Goal: Task Accomplishment & Management: Use online tool/utility

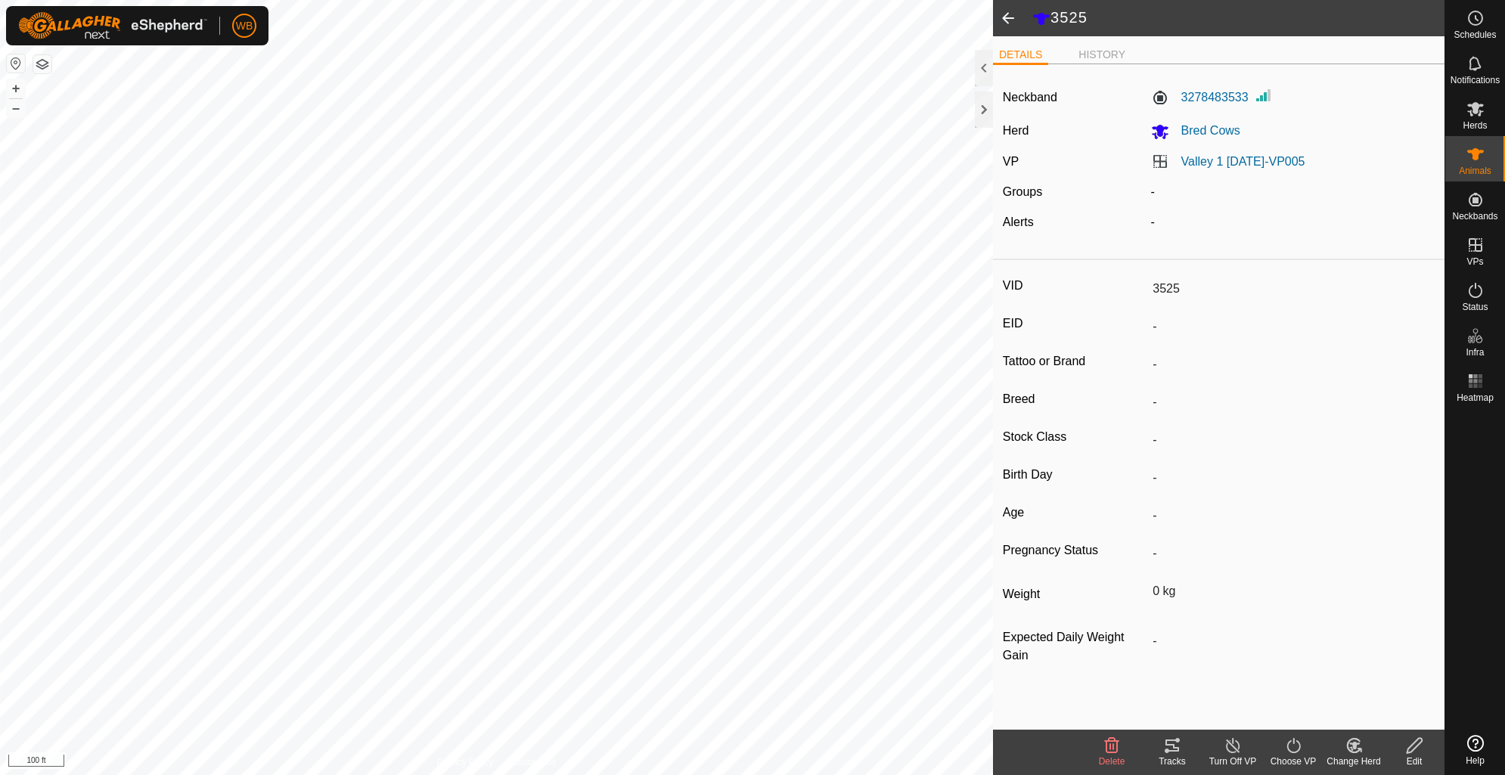
click at [1000, 17] on span at bounding box center [1008, 18] width 30 height 36
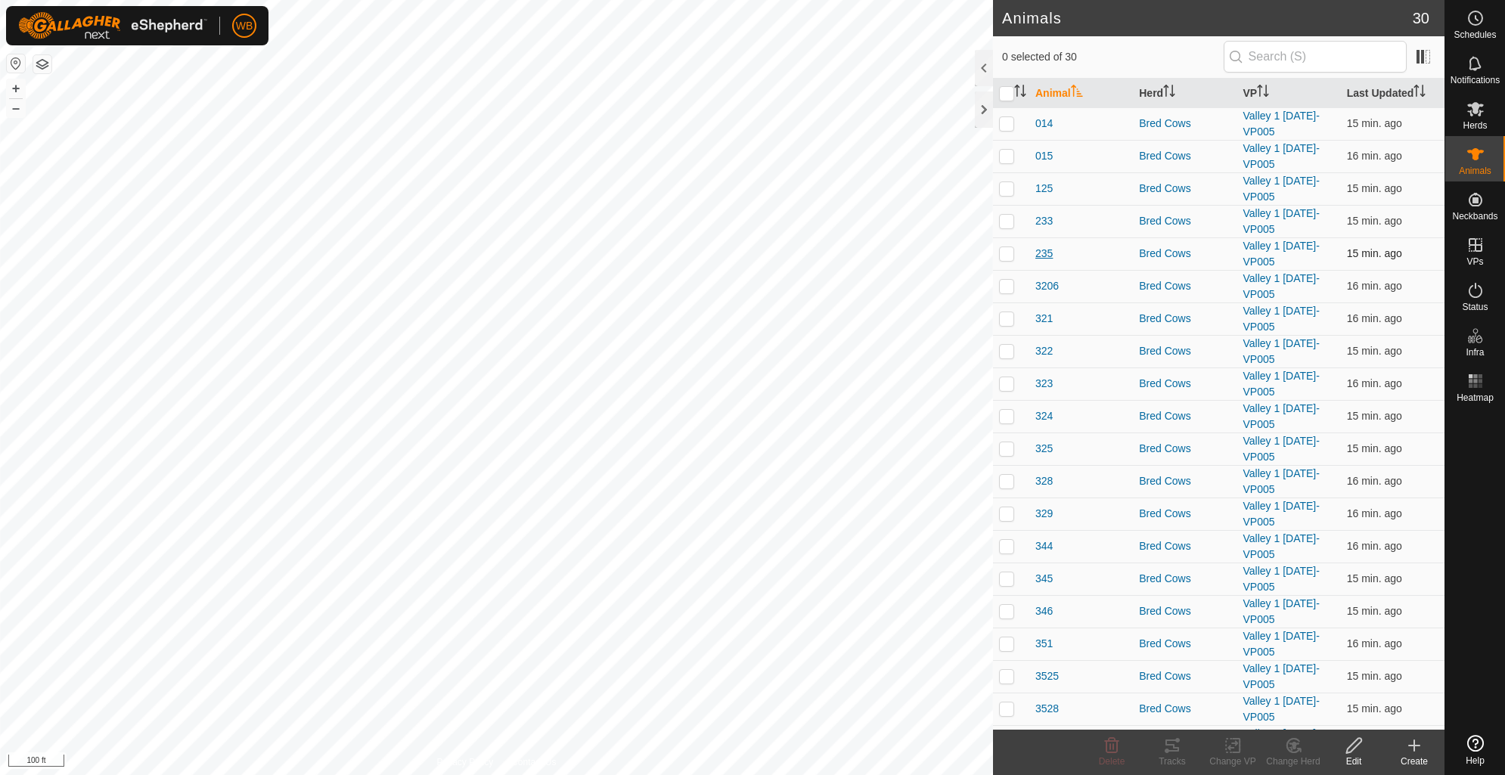
click at [1042, 259] on span "235" at bounding box center [1044, 254] width 17 height 16
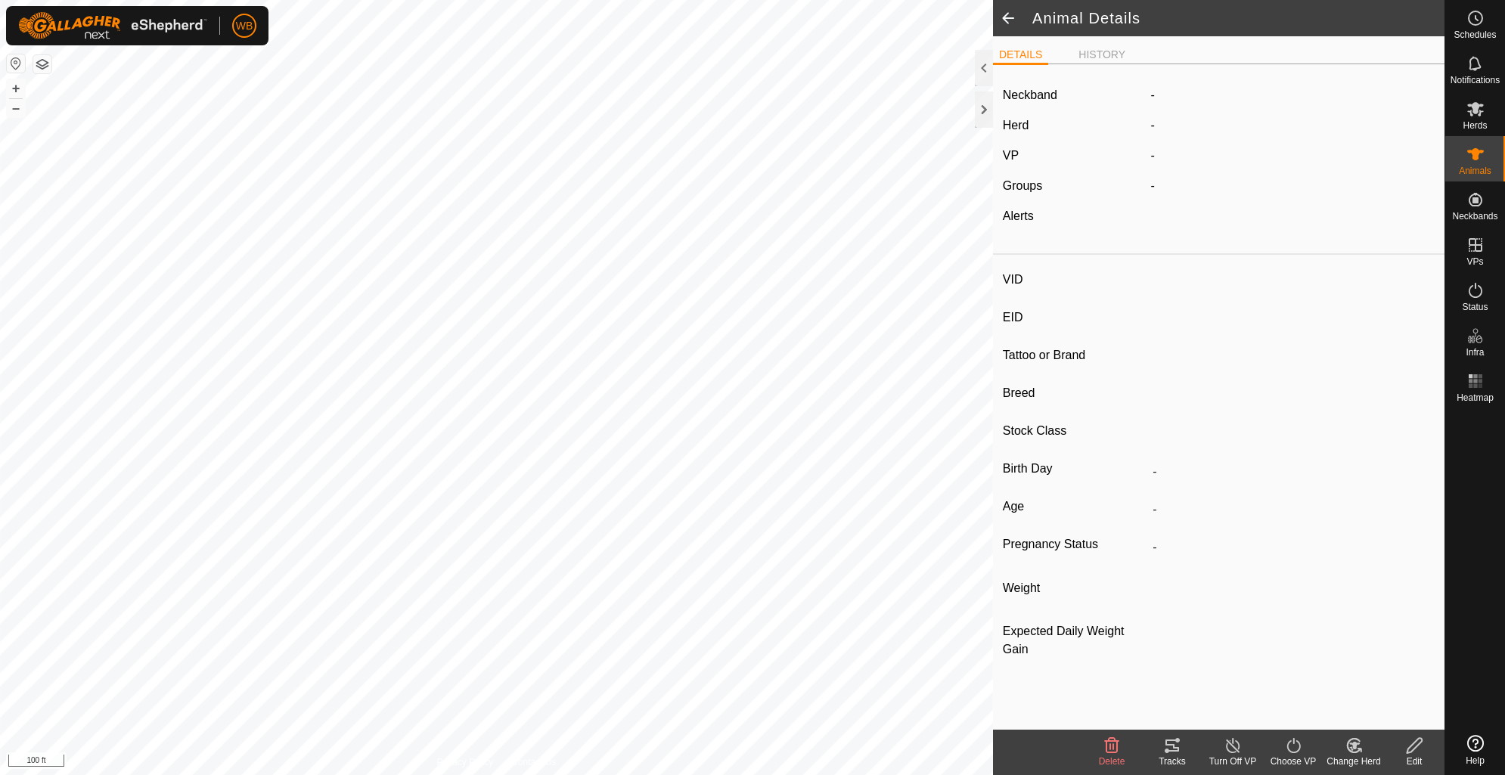
type input "235"
type input "-"
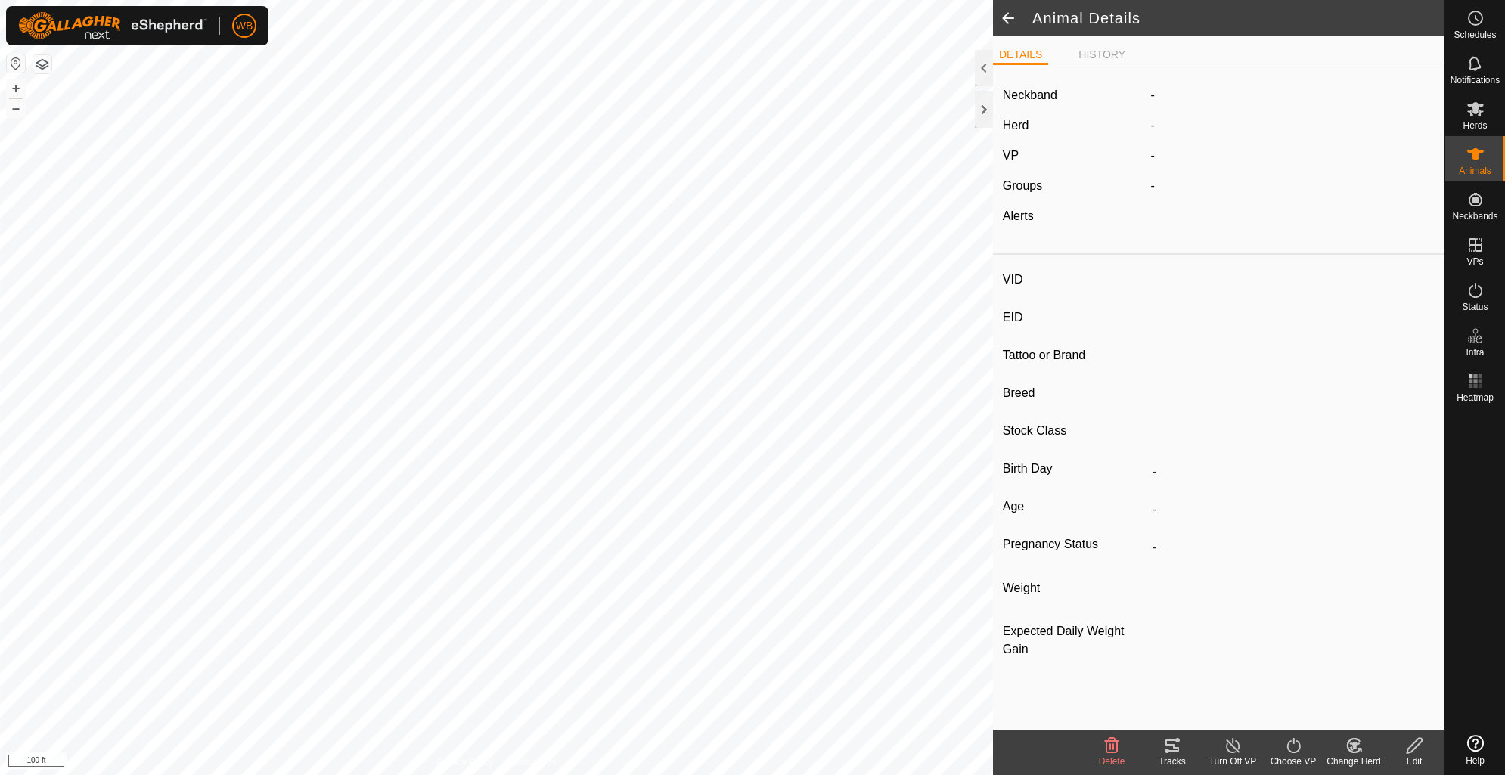
type input "0 kg"
type input "-"
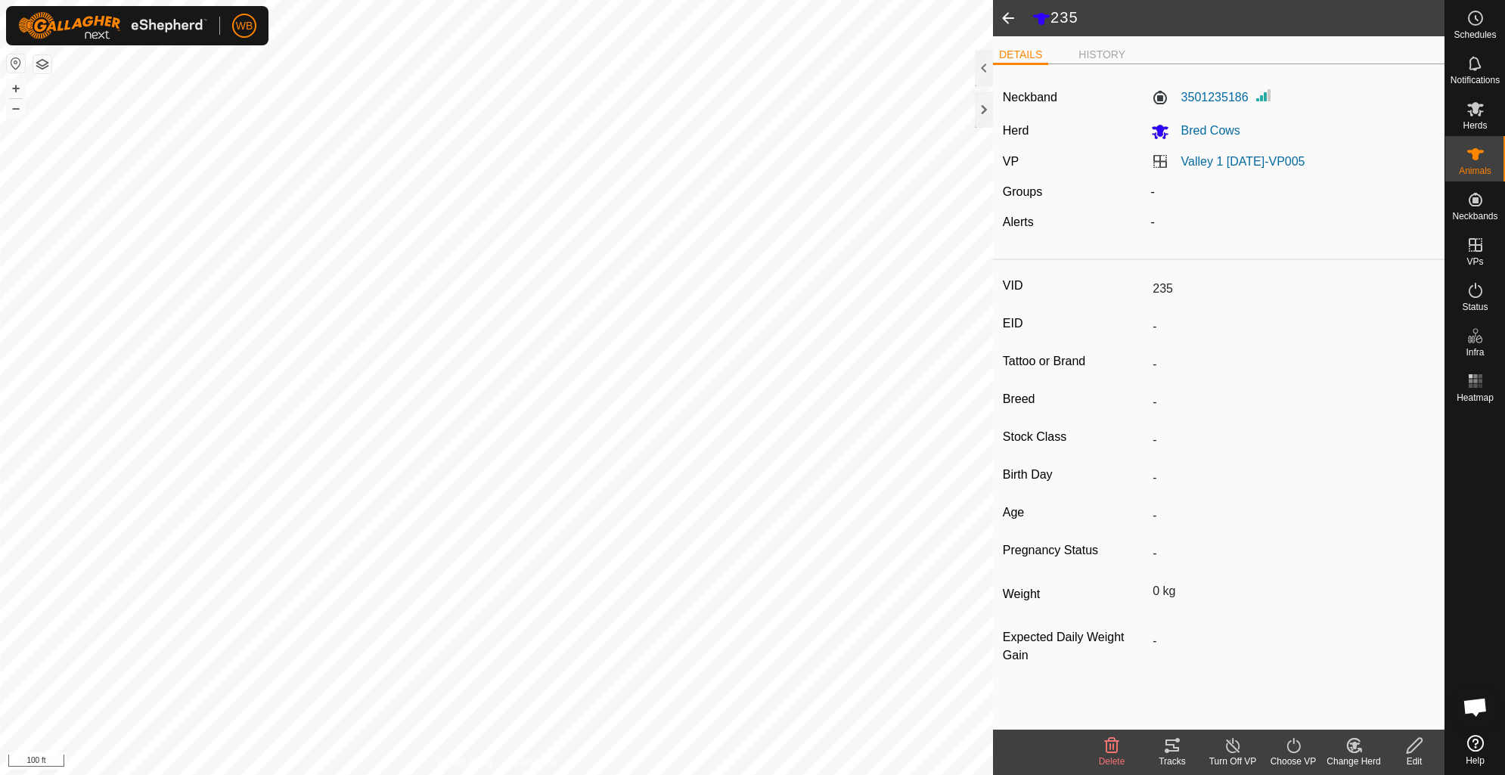
click at [1173, 747] on icon at bounding box center [1173, 746] width 14 height 12
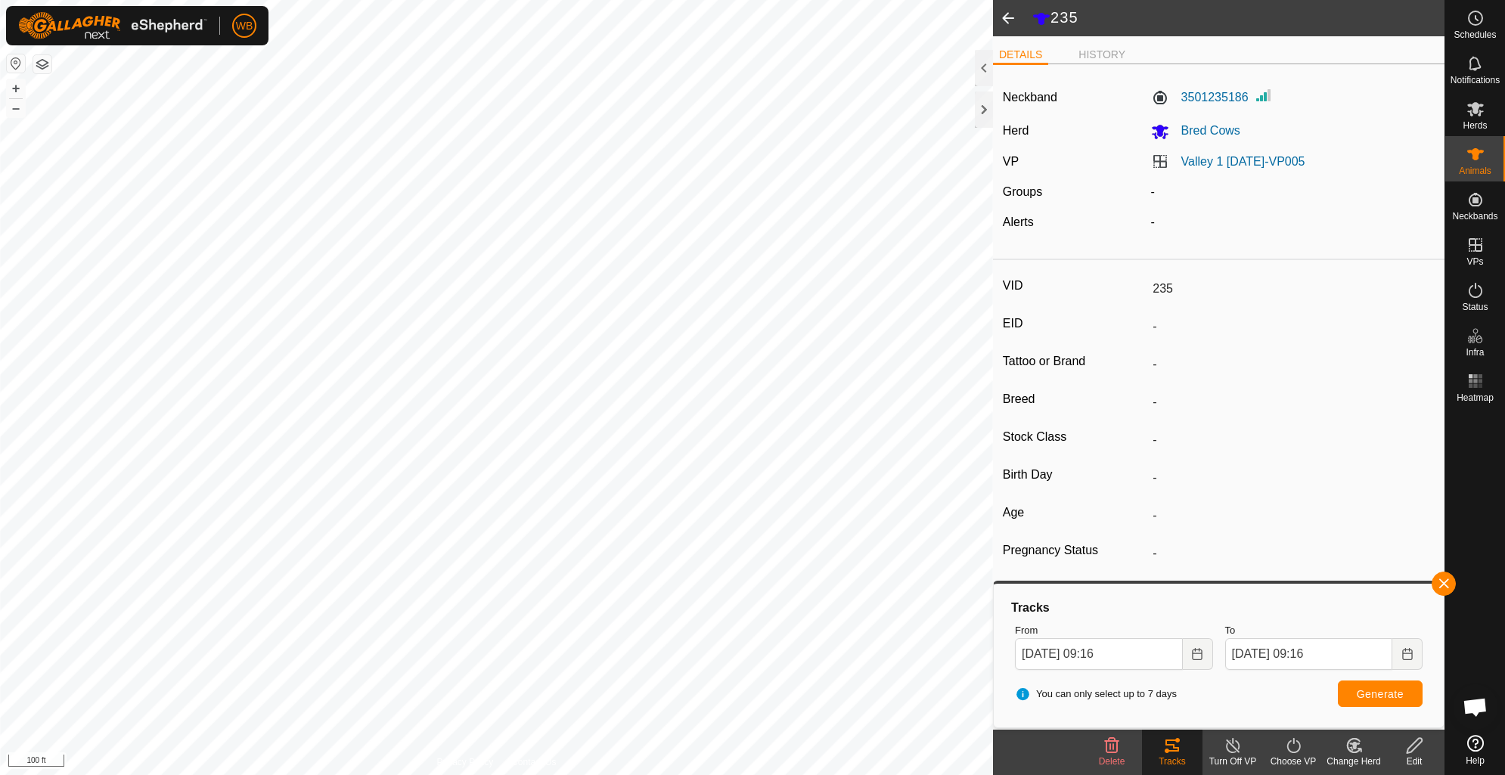
click at [1003, 17] on span at bounding box center [1008, 18] width 30 height 36
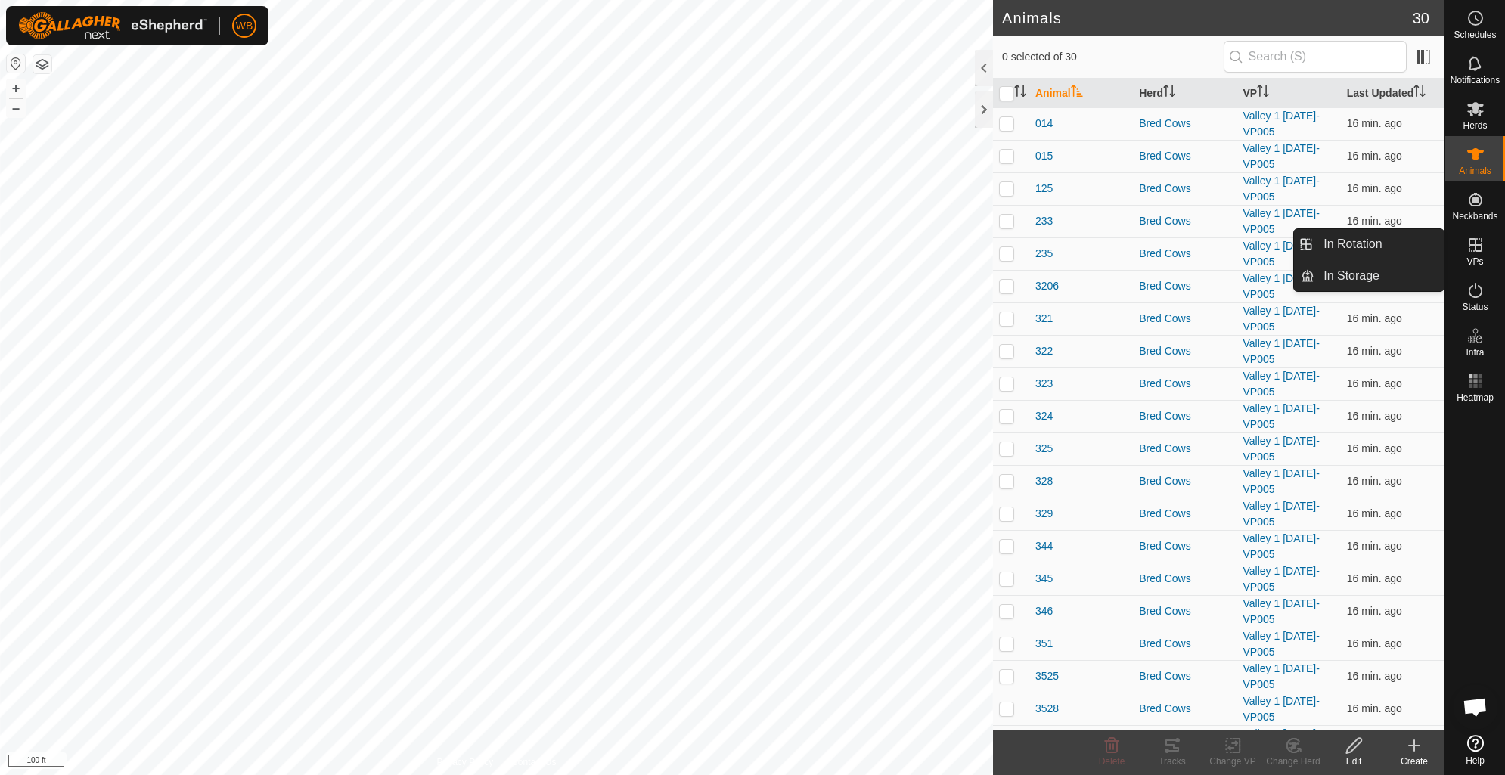
click at [1483, 257] on span "VPs" at bounding box center [1475, 261] width 17 height 9
click at [1392, 242] on link "In Rotation" at bounding box center [1379, 244] width 129 height 30
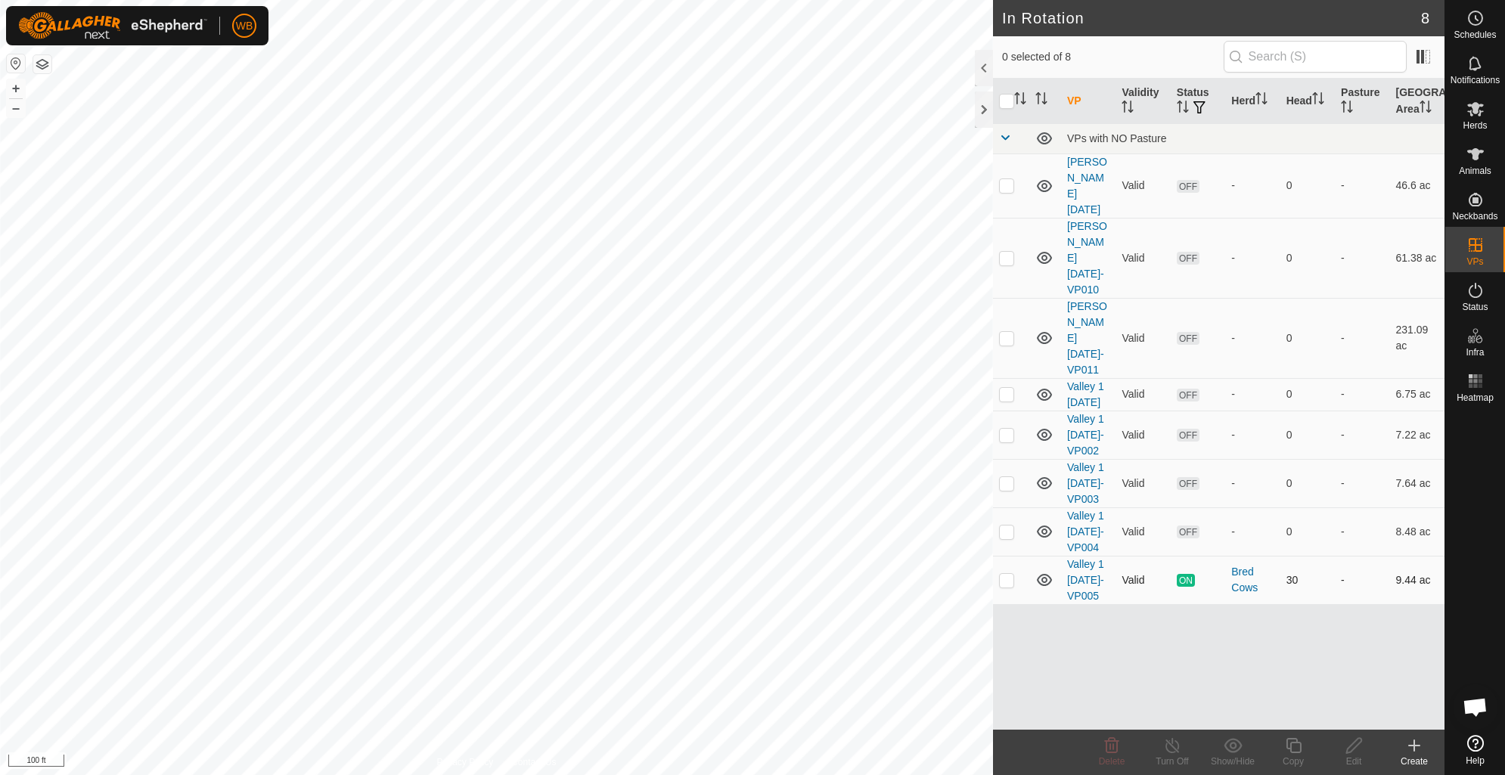
click at [1003, 574] on p-checkbox at bounding box center [1006, 580] width 15 height 12
checkbox input "true"
click at [1292, 747] on icon at bounding box center [1293, 746] width 19 height 18
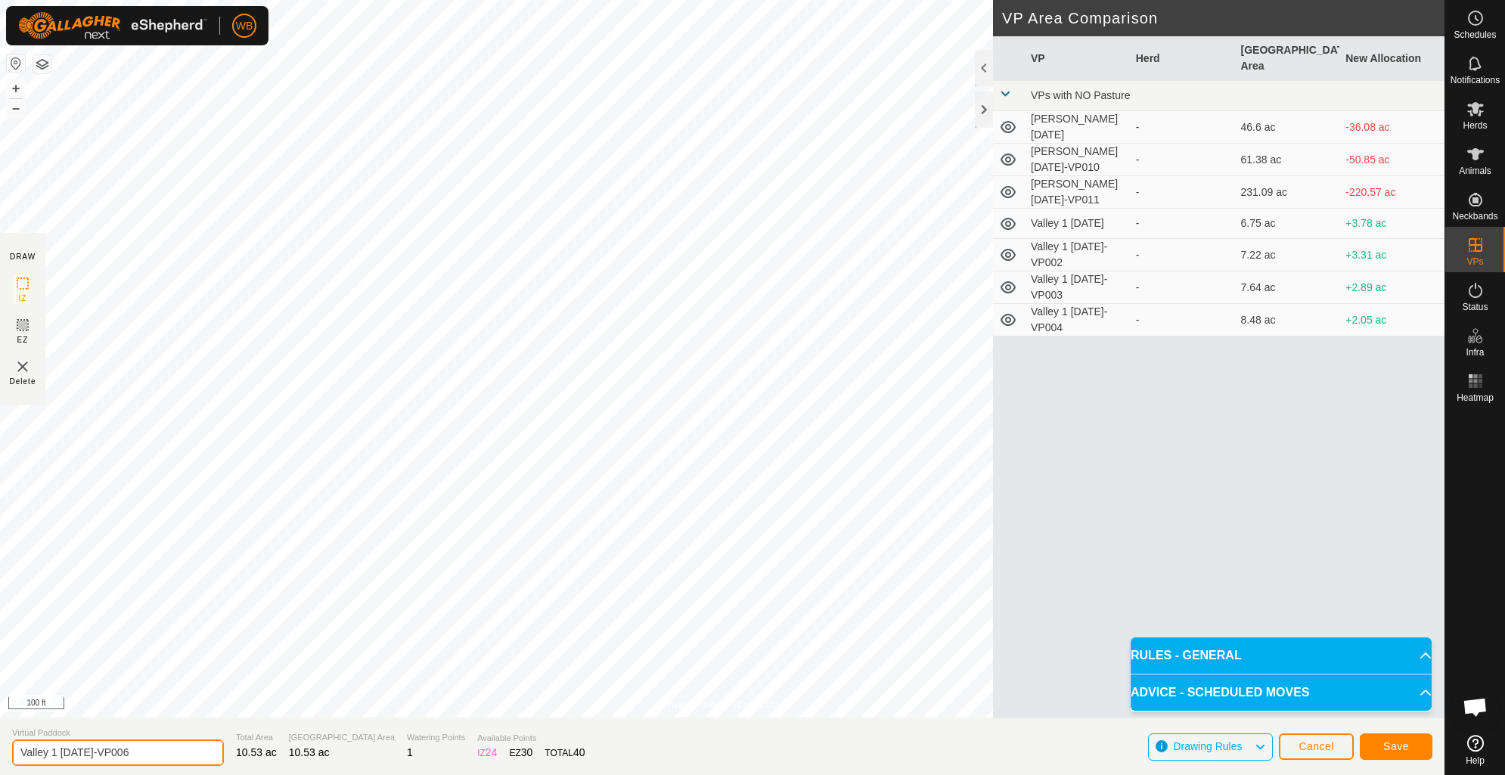
click at [112, 750] on input "Valley 1 [DATE]-VP006" at bounding box center [118, 753] width 212 height 26
type input "Valley 1 [DATE]-VP006"
click at [1397, 744] on span "Save" at bounding box center [1397, 747] width 26 height 12
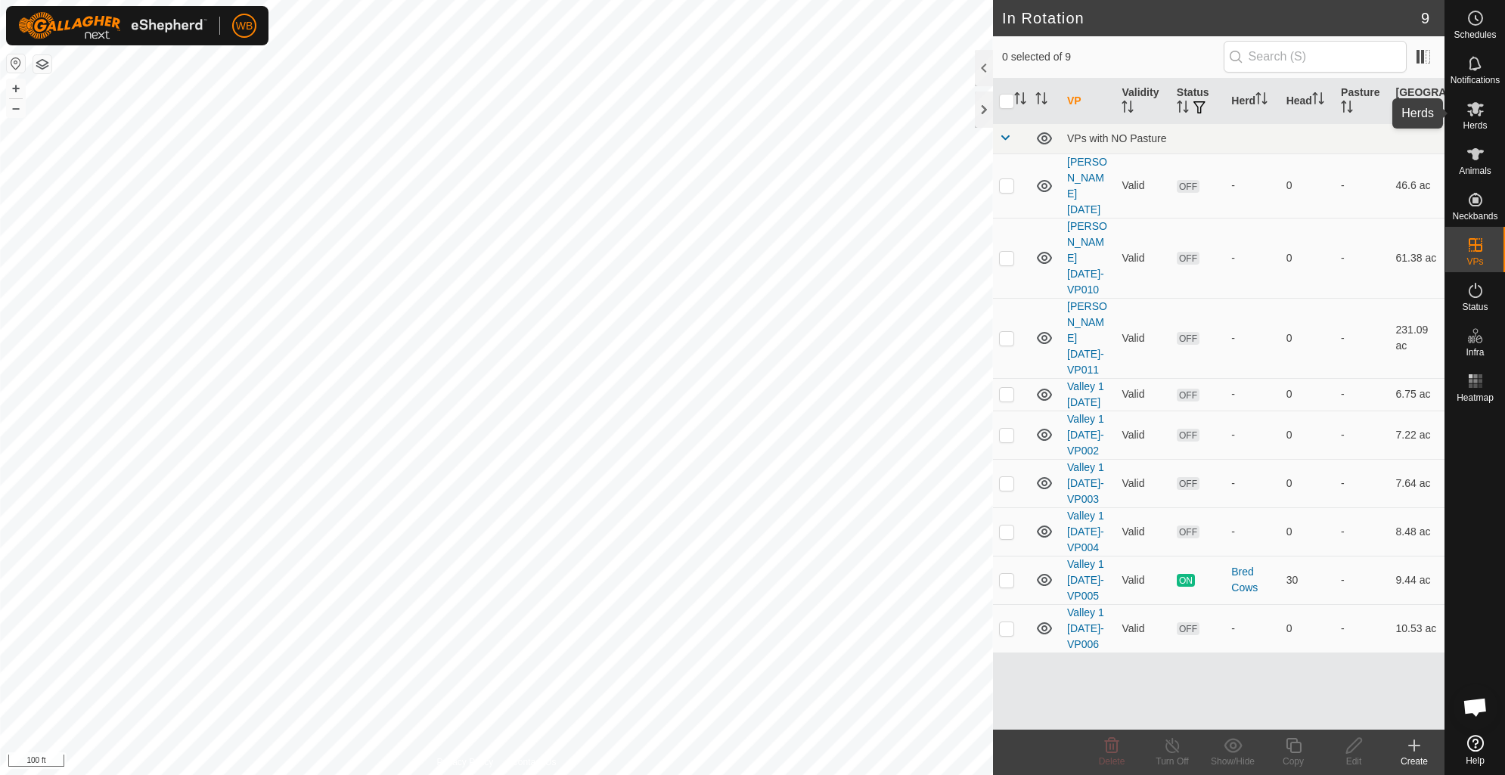
click at [1477, 114] on icon at bounding box center [1476, 109] width 18 height 18
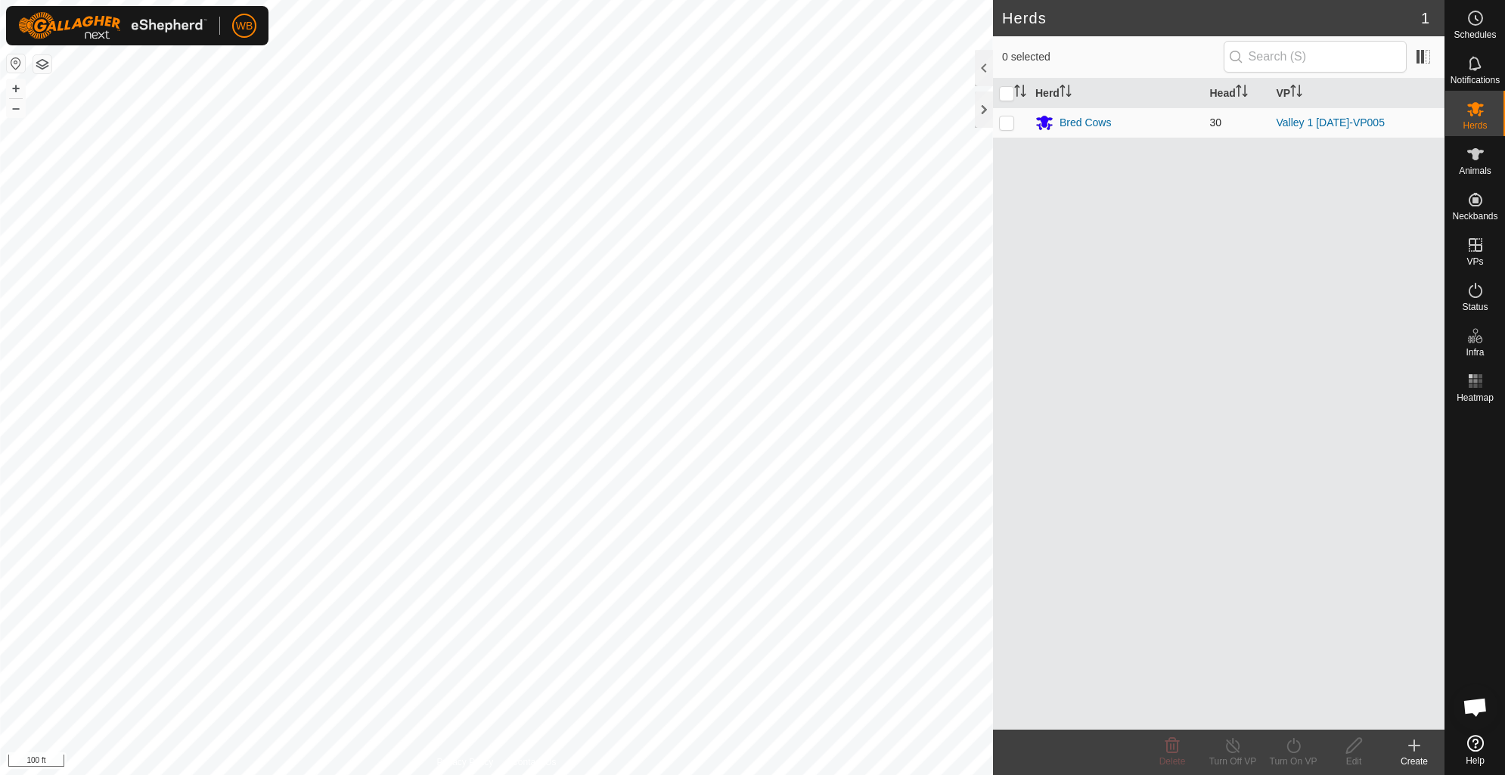
click at [1006, 123] on p-checkbox at bounding box center [1006, 122] width 15 height 12
checkbox input "true"
click at [1290, 753] on icon at bounding box center [1293, 746] width 19 height 18
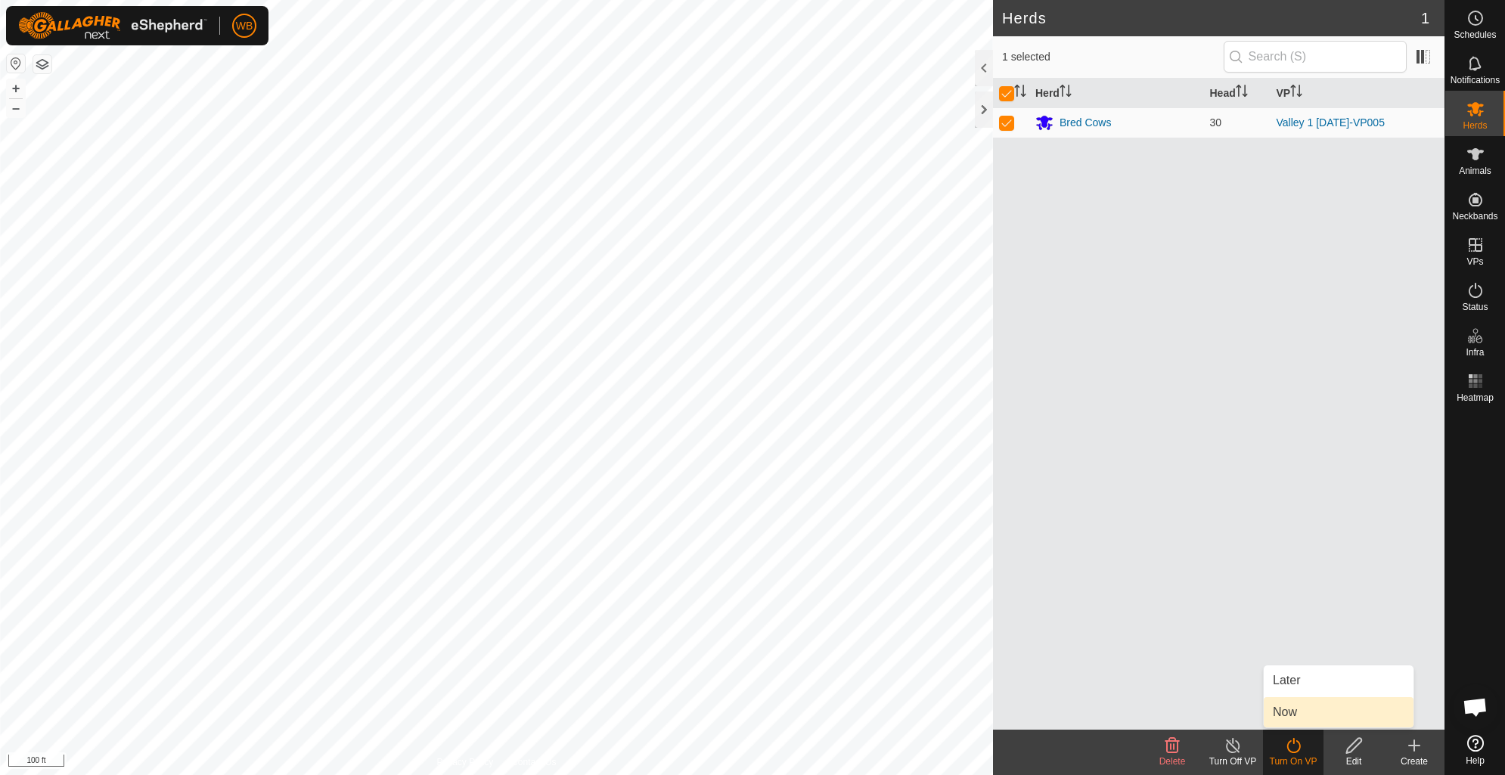
click at [1292, 713] on link "Now" at bounding box center [1339, 712] width 150 height 30
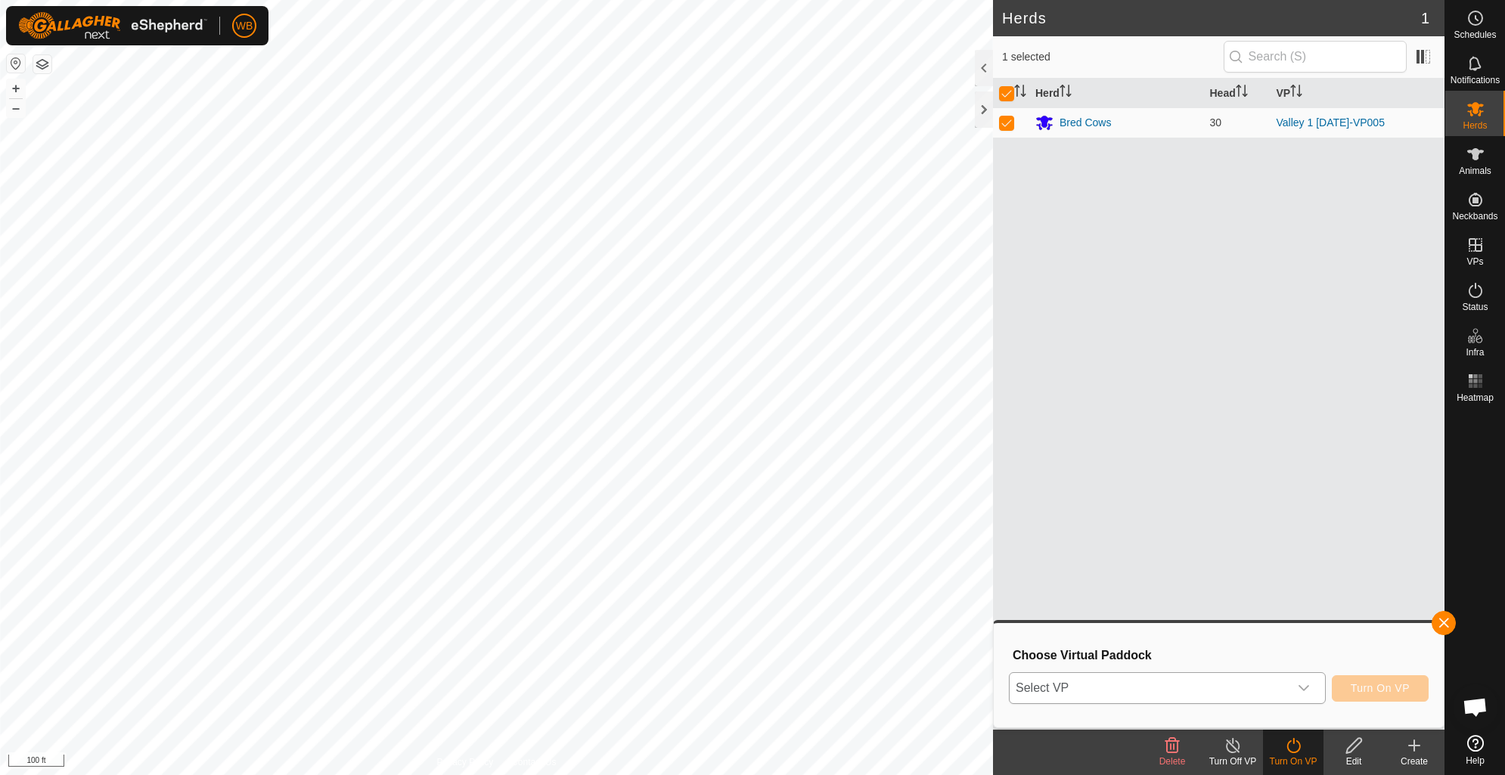
click at [1303, 687] on icon "dropdown trigger" at bounding box center [1304, 688] width 12 height 12
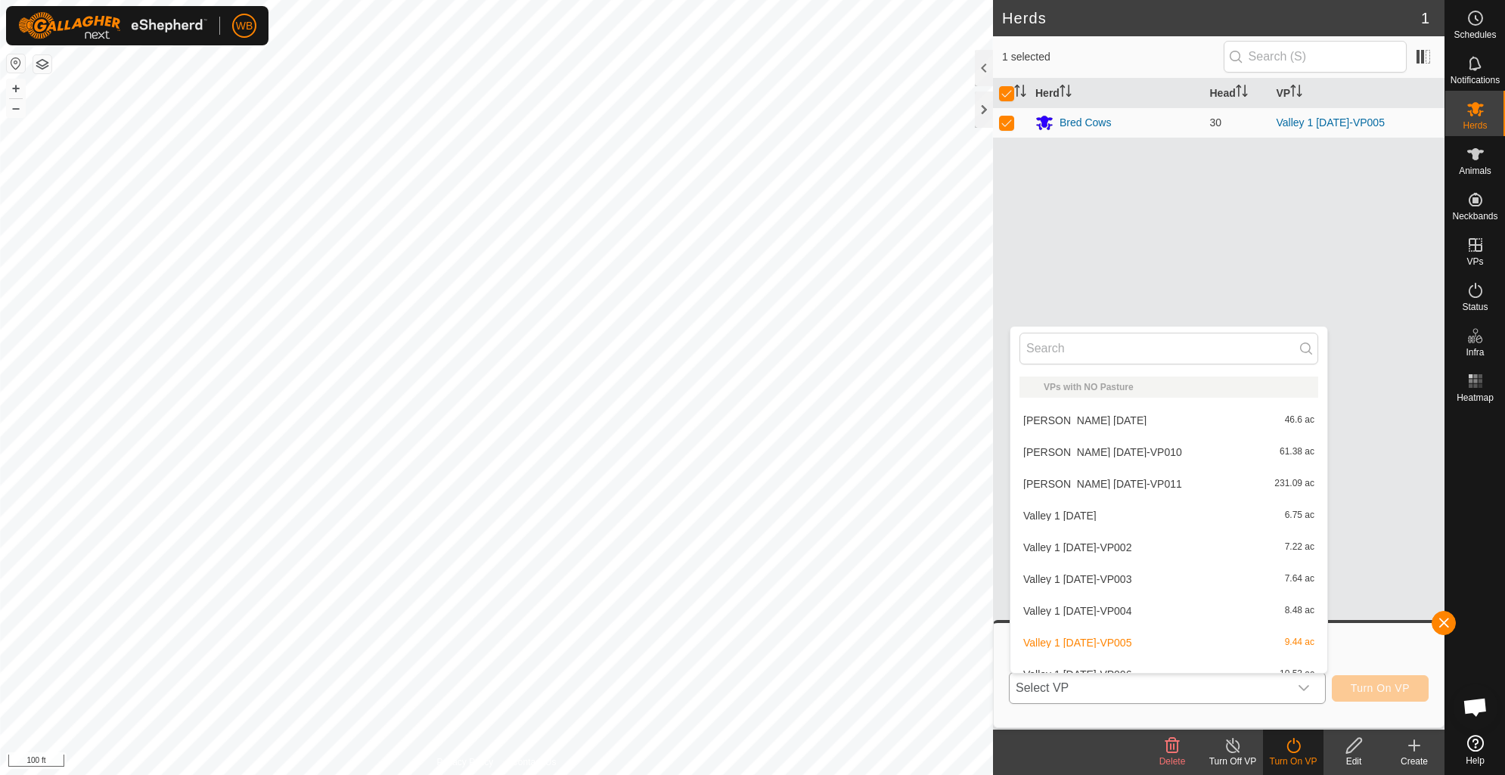
scroll to position [16, 0]
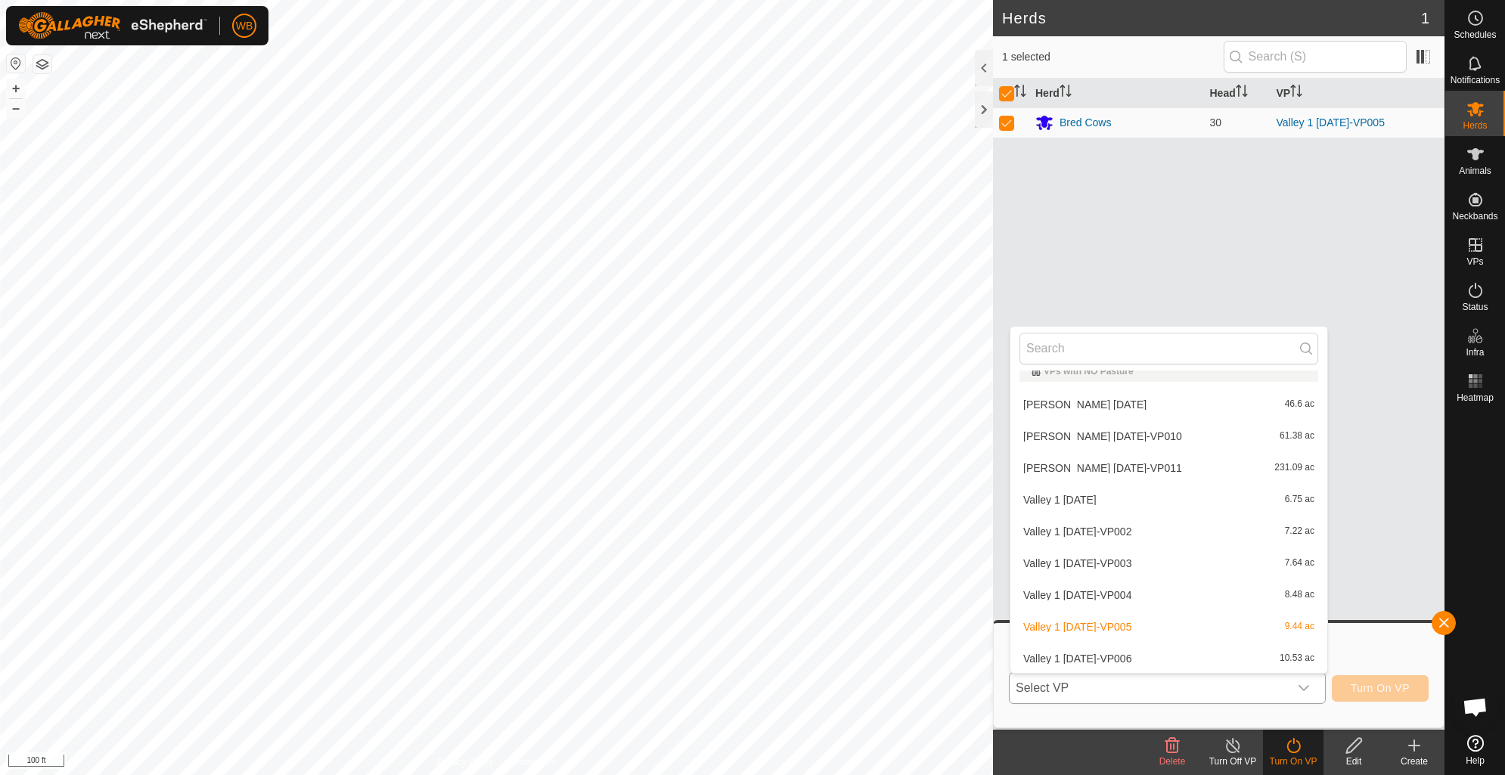
click at [1085, 656] on li "Valley 1 [DATE]-VP006 10.53 ac" at bounding box center [1169, 659] width 317 height 30
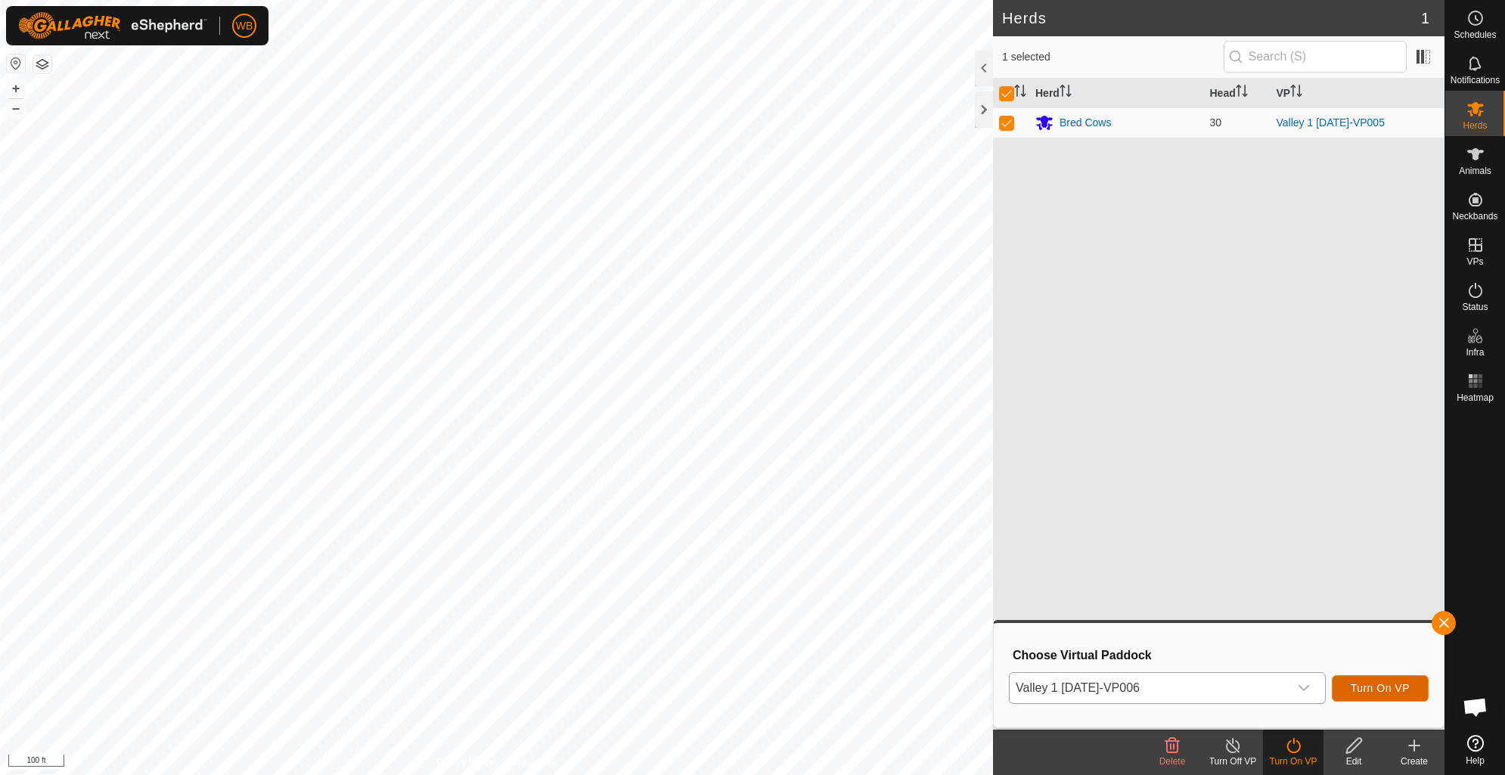
click at [1374, 690] on span "Turn On VP" at bounding box center [1380, 688] width 59 height 12
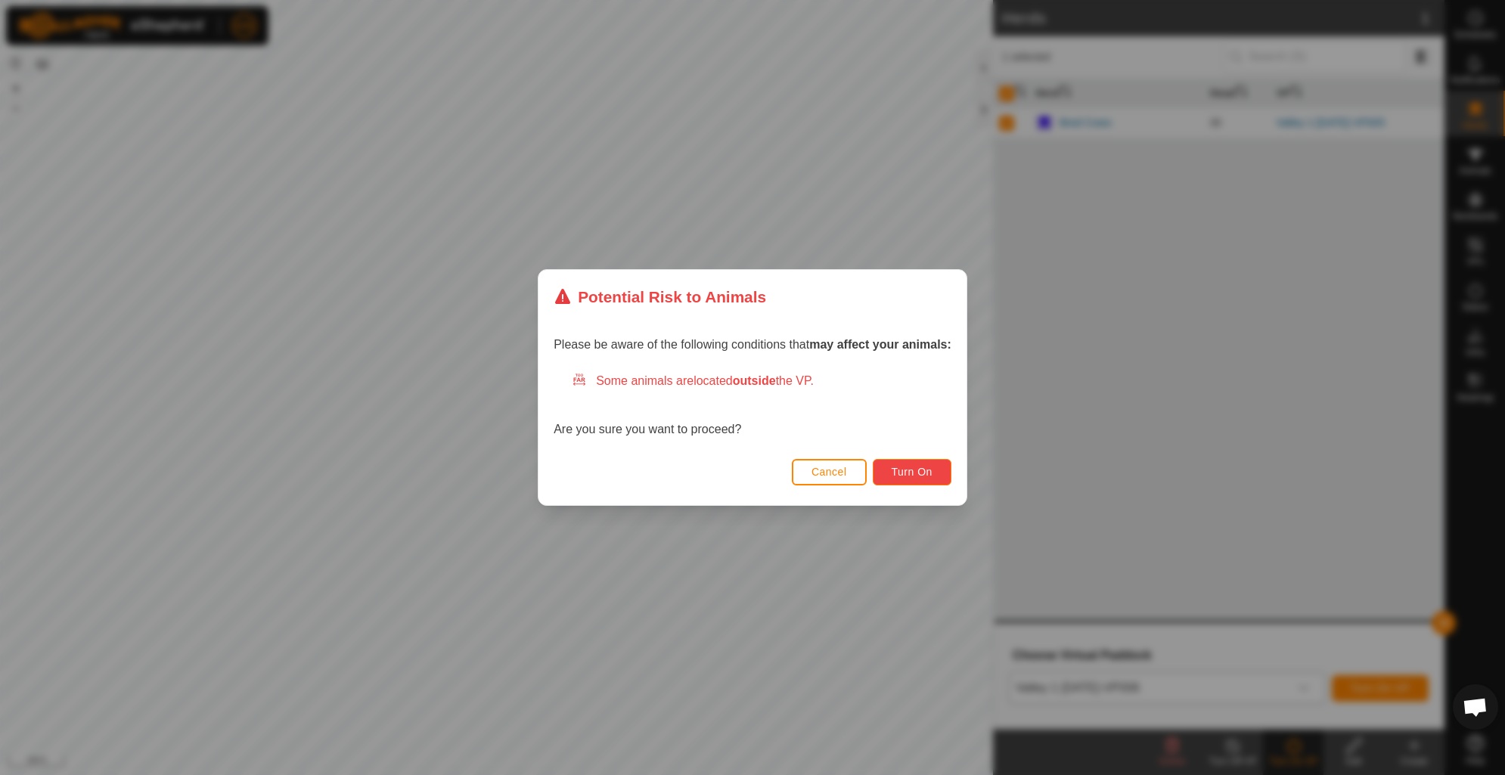
click at [904, 469] on span "Turn On" at bounding box center [912, 472] width 41 height 12
